Goal: Task Accomplishment & Management: Complete application form

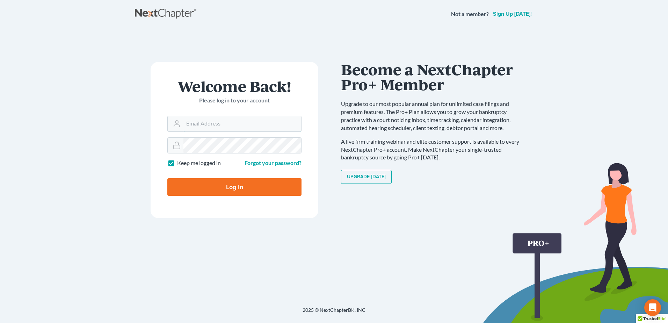
type input "racoplaw@aol.com"
click at [229, 183] on input "Log In" at bounding box center [234, 186] width 134 height 17
type input "Thinking..."
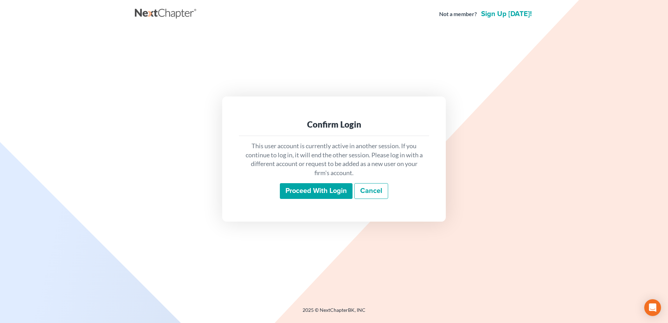
click at [318, 193] on input "Proceed with login" at bounding box center [316, 191] width 73 height 16
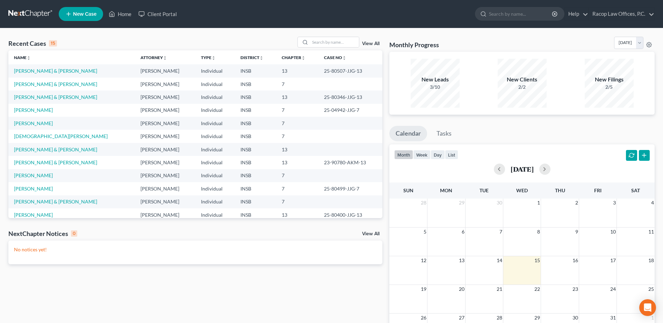
click at [77, 13] on span "New Case" at bounding box center [84, 14] width 23 height 5
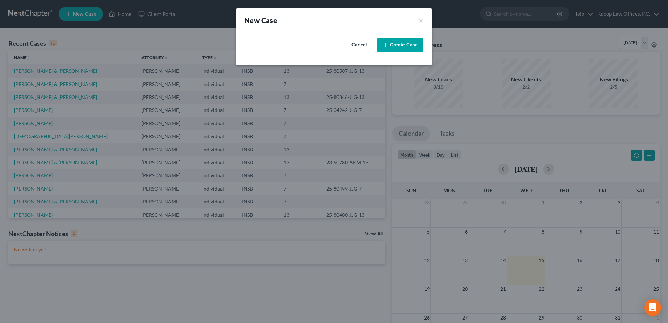
select select "28"
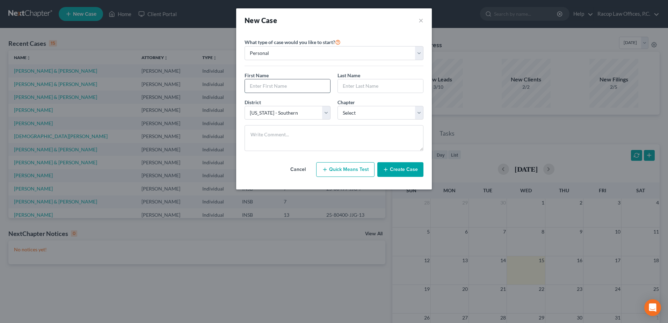
click at [290, 86] on input "text" at bounding box center [287, 85] width 85 height 13
type input "Salina"
type input "Snare"
click at [368, 116] on select "Select 7 11 12 13" at bounding box center [381, 113] width 86 height 14
select select "0"
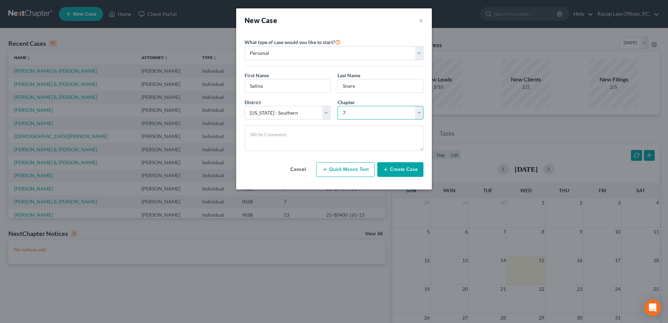
click at [338, 106] on select "Select 7 11 12 13" at bounding box center [381, 113] width 86 height 14
click at [400, 170] on button "Create Case" at bounding box center [400, 169] width 46 height 15
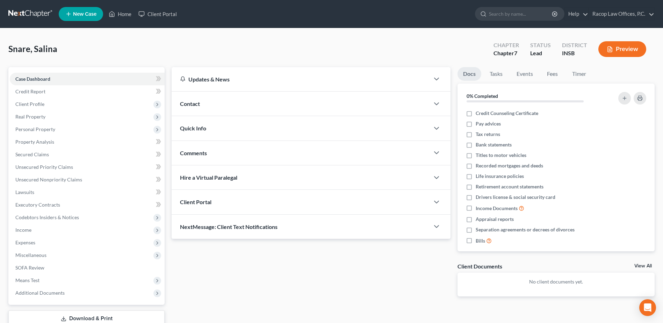
click at [207, 204] on span "Client Portal" at bounding box center [195, 202] width 31 height 7
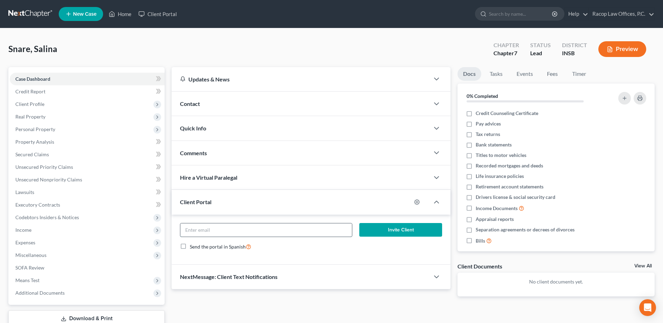
drag, startPoint x: 237, startPoint y: 226, endPoint x: 237, endPoint y: 232, distance: 5.6
click at [237, 230] on input "email" at bounding box center [266, 229] width 172 height 13
type input "salina.sears@hotmail.com"
click at [399, 230] on button "Invite Client" at bounding box center [400, 230] width 83 height 14
